Goal: Transaction & Acquisition: Purchase product/service

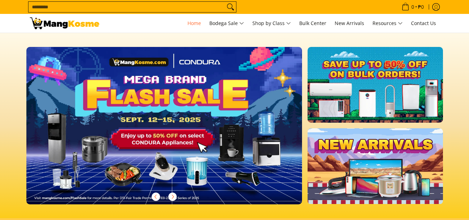
click at [179, 125] on img at bounding box center [164, 125] width 281 height 160
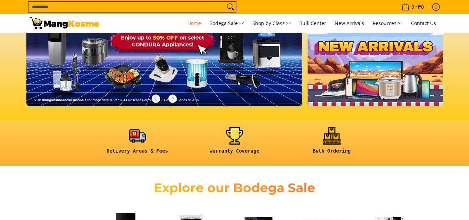
scroll to position [104, 0]
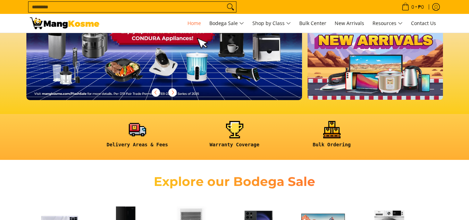
click at [165, 69] on img at bounding box center [164, 21] width 281 height 160
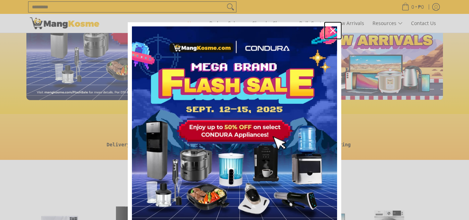
click at [331, 30] on icon "close icon" at bounding box center [333, 31] width 6 height 6
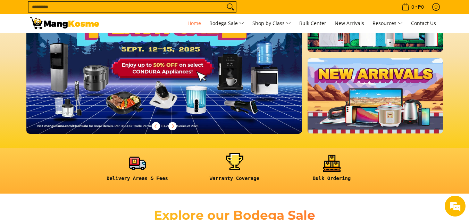
scroll to position [0, 0]
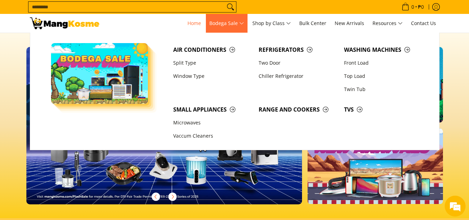
click at [226, 22] on span "Bodega Sale" at bounding box center [226, 23] width 35 height 9
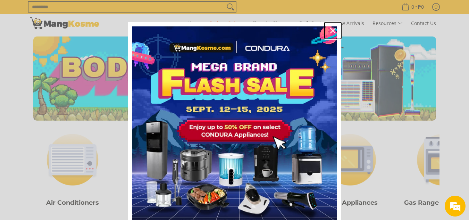
click at [332, 29] on icon "close icon" at bounding box center [333, 31] width 6 height 6
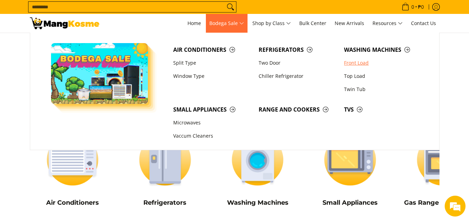
click at [354, 63] on link "Front Load" at bounding box center [382, 62] width 85 height 13
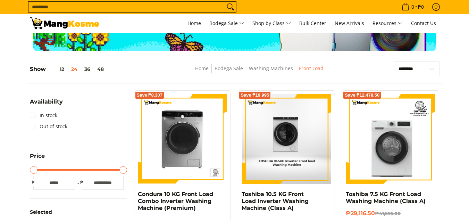
scroll to position [173, 0]
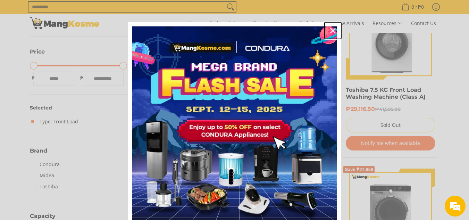
click at [331, 30] on icon "close icon" at bounding box center [333, 31] width 6 height 6
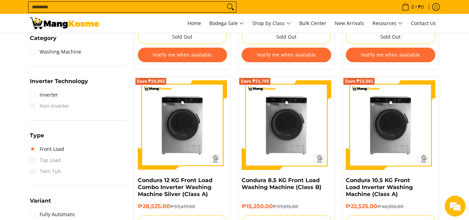
scroll to position [382, 0]
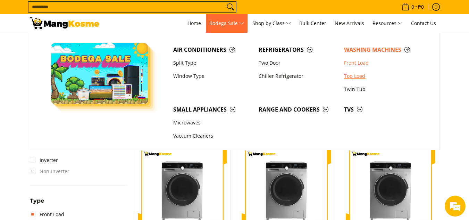
click at [354, 77] on link "Top Load" at bounding box center [382, 75] width 85 height 13
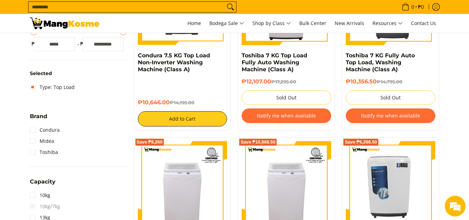
scroll to position [208, 0]
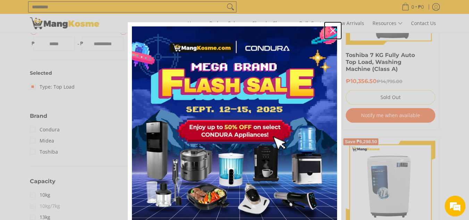
click at [331, 29] on icon "close icon" at bounding box center [333, 31] width 6 height 6
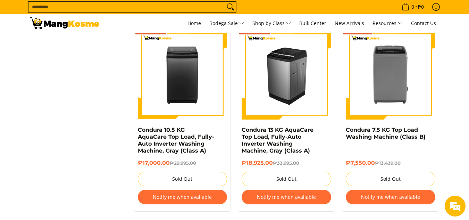
scroll to position [867, 0]
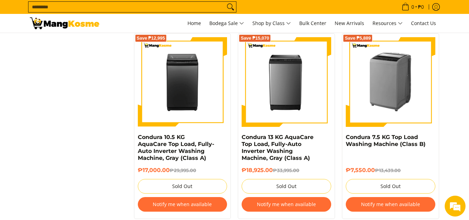
click at [392, 79] on img at bounding box center [391, 82] width 90 height 90
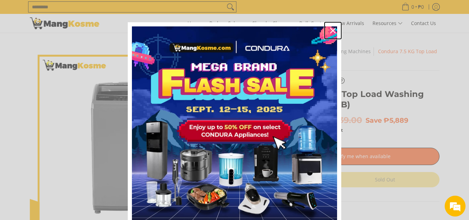
click at [331, 27] on div "Close" at bounding box center [332, 30] width 11 height 11
